Goal: Find specific page/section: Find specific page/section

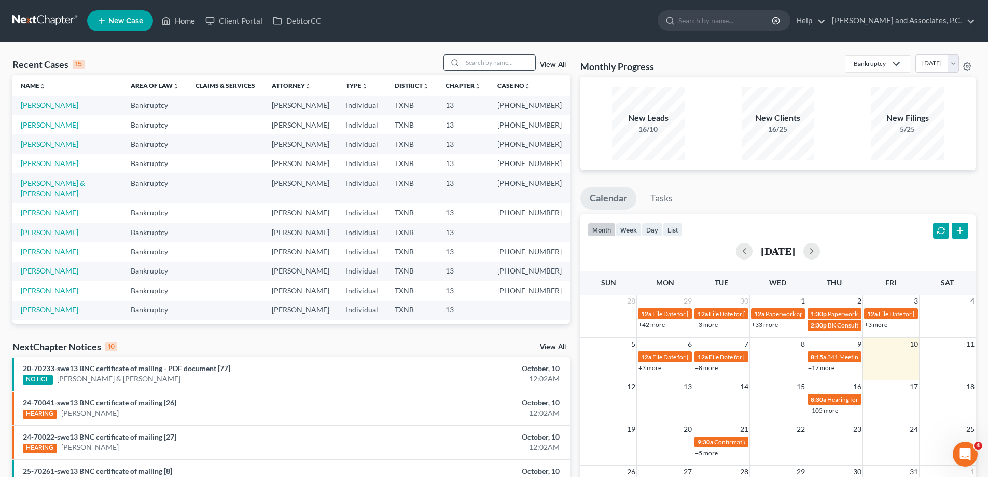
click at [499, 61] on input "search" at bounding box center [499, 62] width 73 height 15
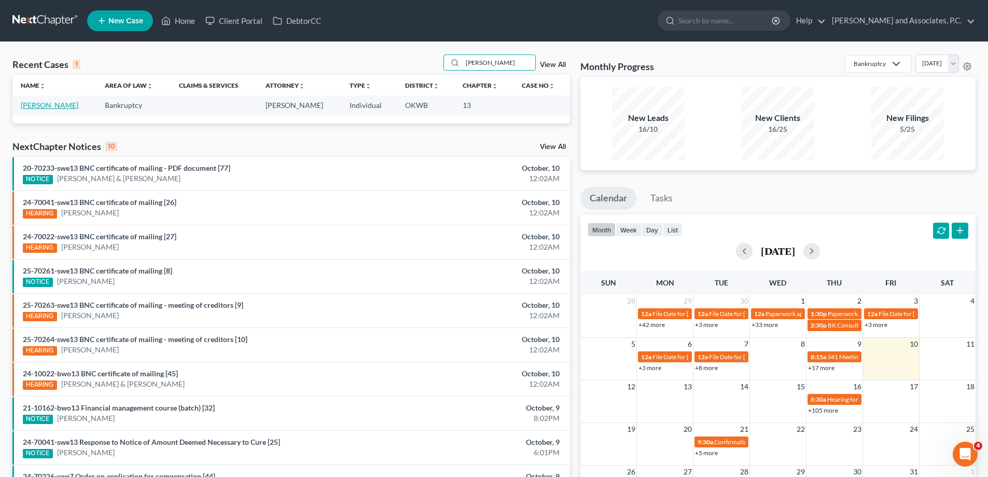
type input "[PERSON_NAME]"
click at [44, 106] on link "[PERSON_NAME]" at bounding box center [50, 105] width 58 height 9
select select "7"
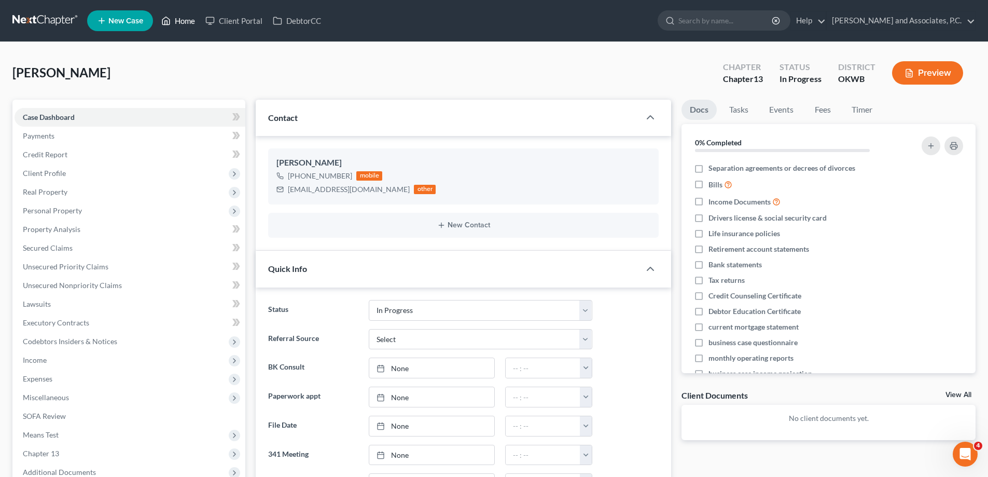
click at [186, 22] on link "Home" at bounding box center [178, 20] width 44 height 19
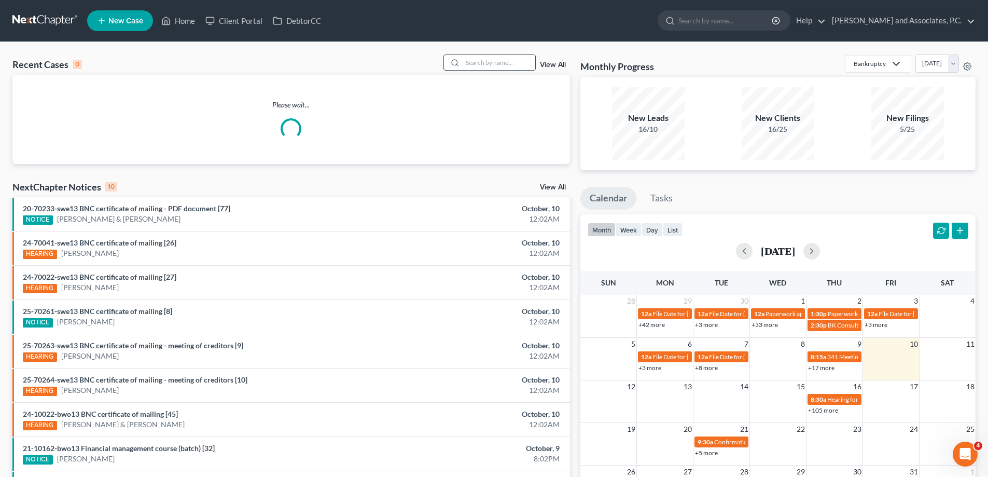
click at [484, 62] on input "search" at bounding box center [499, 62] width 73 height 15
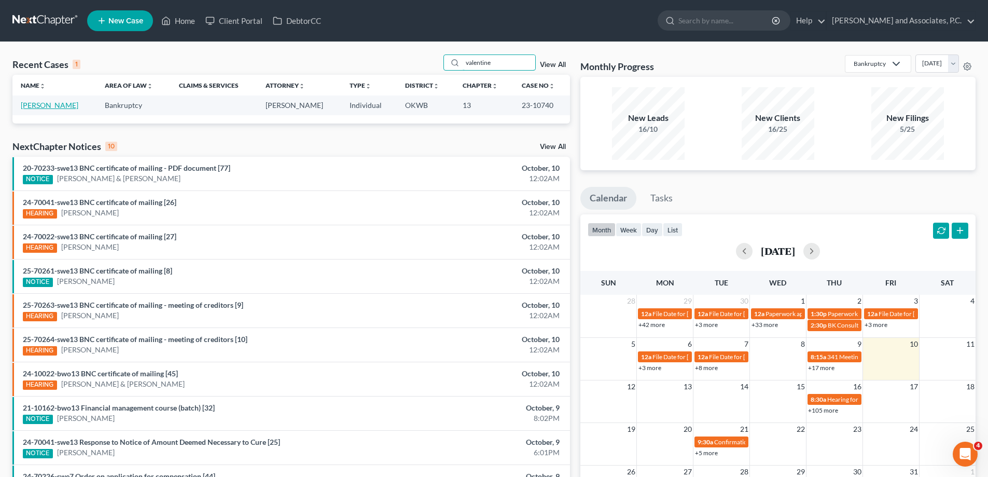
type input "valentine"
click at [34, 104] on link "[PERSON_NAME]" at bounding box center [50, 105] width 58 height 9
select select "1"
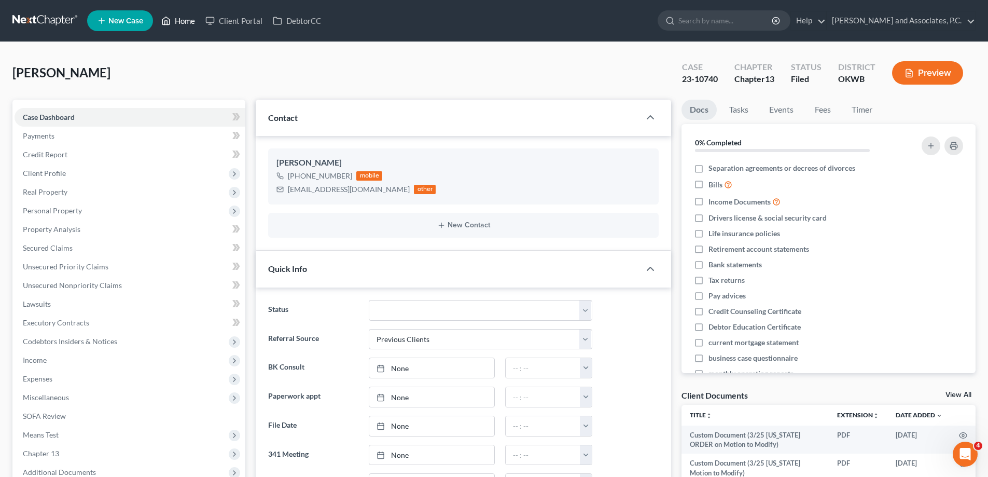
click at [186, 23] on link "Home" at bounding box center [178, 20] width 44 height 19
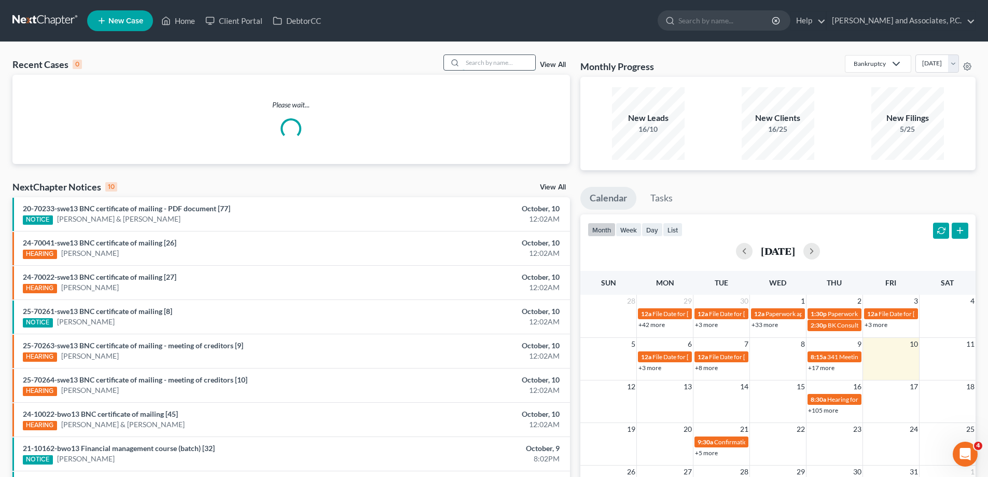
click at [474, 65] on input "search" at bounding box center [499, 62] width 73 height 15
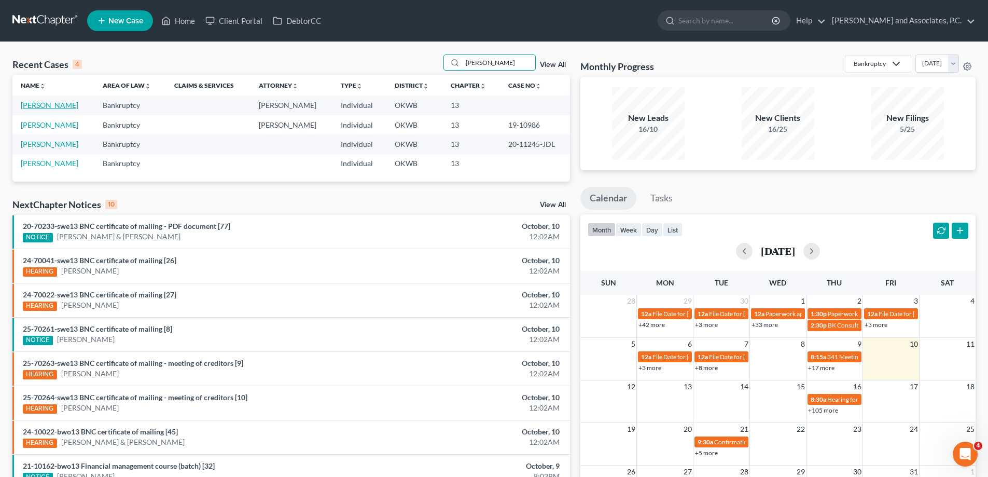
type input "[PERSON_NAME]"
click at [33, 106] on link "[PERSON_NAME]" at bounding box center [50, 105] width 58 height 9
select select "7"
select select "1"
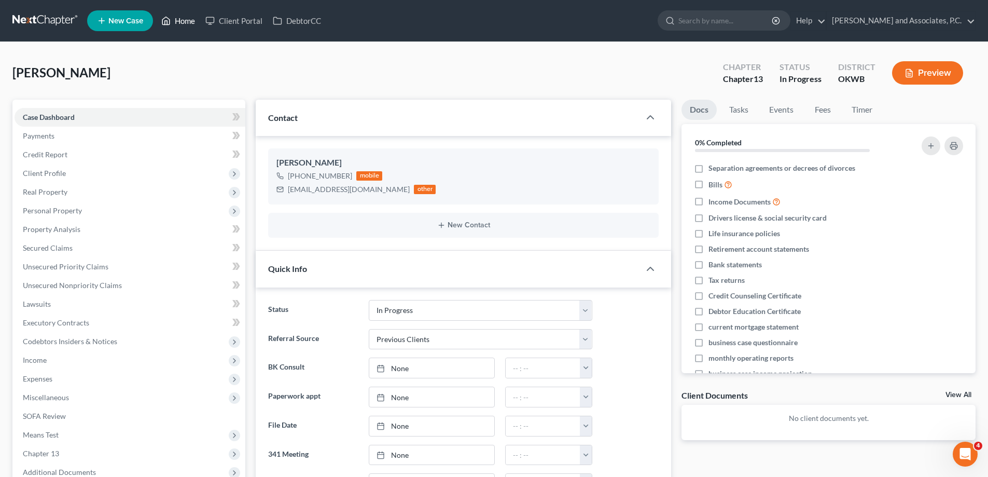
click at [186, 22] on link "Home" at bounding box center [178, 20] width 44 height 19
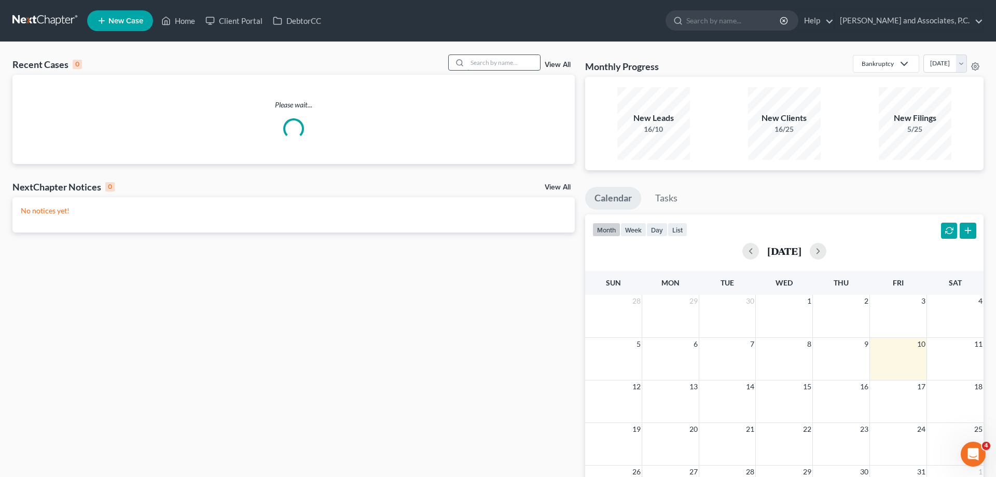
click at [484, 59] on input "search" at bounding box center [503, 62] width 73 height 15
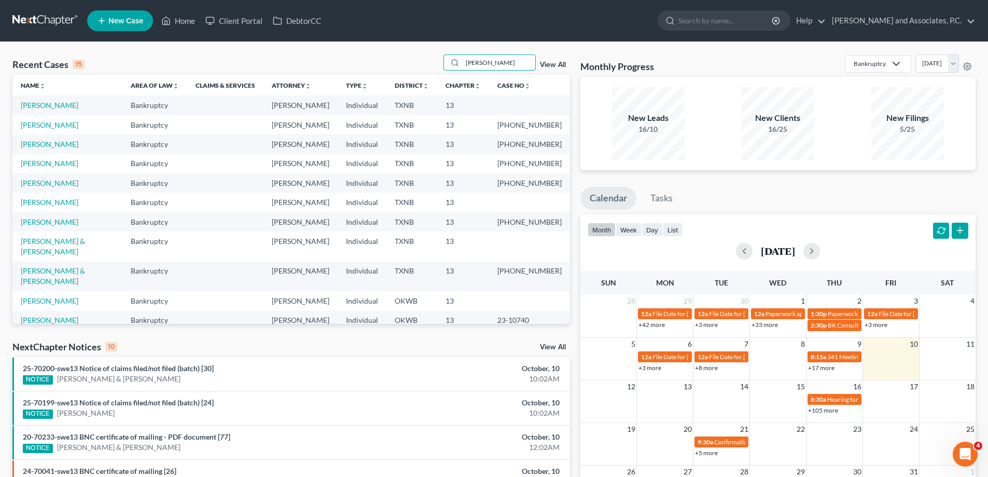
type input "[PERSON_NAME]"
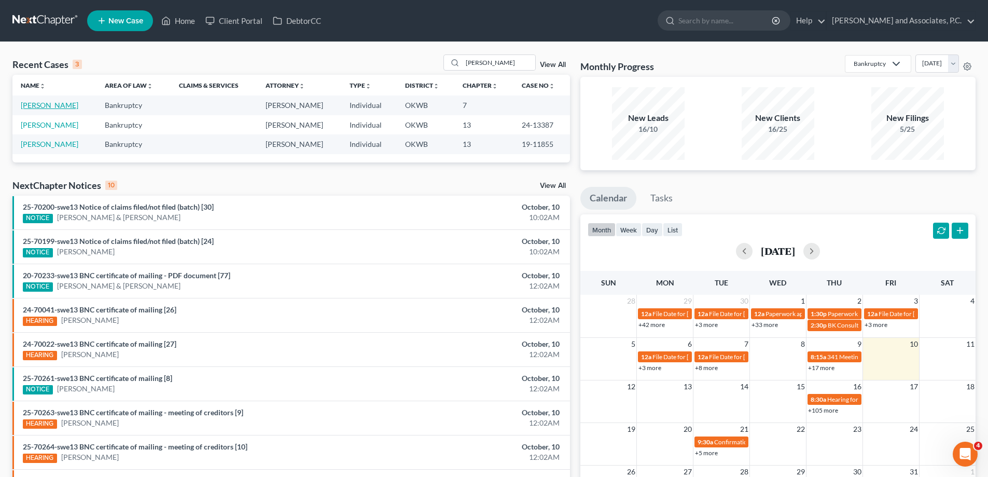
click at [48, 104] on link "[PERSON_NAME]" at bounding box center [50, 105] width 58 height 9
select select "7"
select select "1"
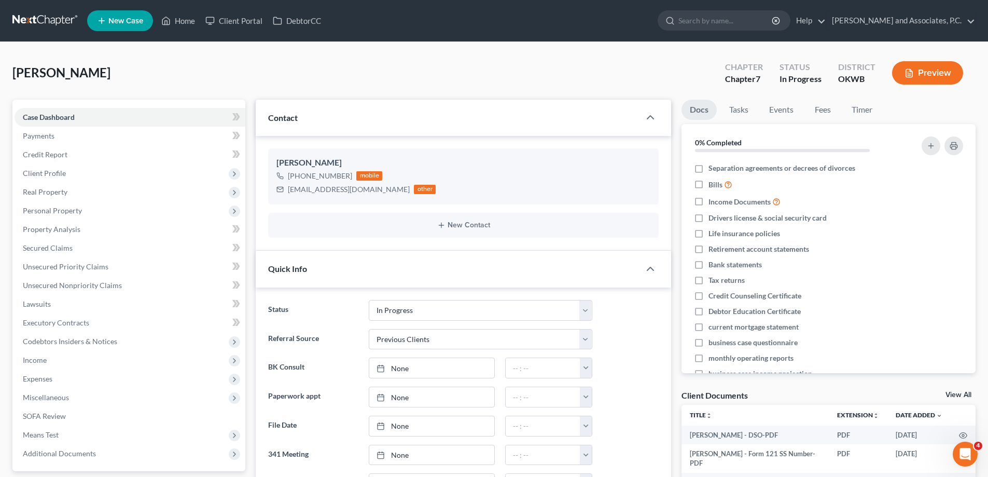
scroll to position [3522, 0]
